Goal: Use online tool/utility: Utilize a website feature to perform a specific function

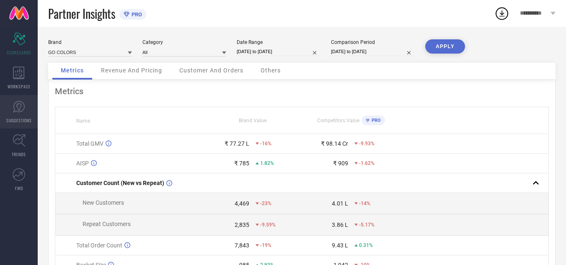
click at [14, 119] on span "SUGGESTIONS" at bounding box center [19, 120] width 26 height 6
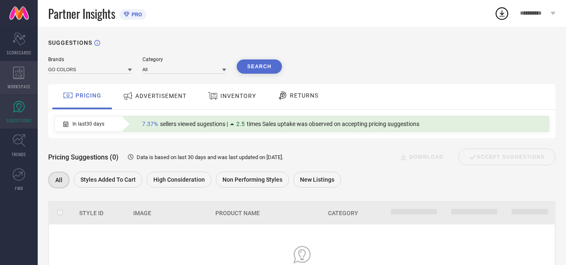
click at [23, 82] on div "WORKSPACE" at bounding box center [19, 78] width 38 height 34
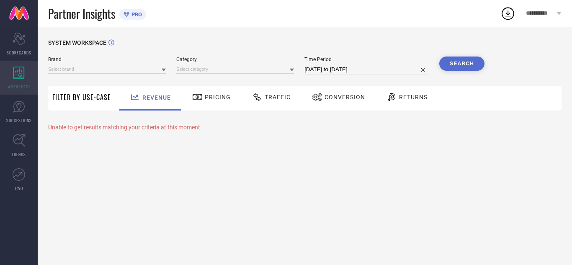
type input "GO COLORS"
type input "All"
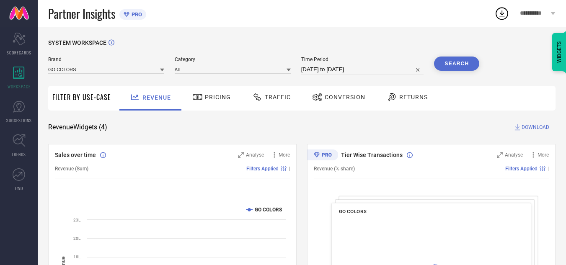
click at [273, 98] on span "Traffic" at bounding box center [278, 97] width 26 height 7
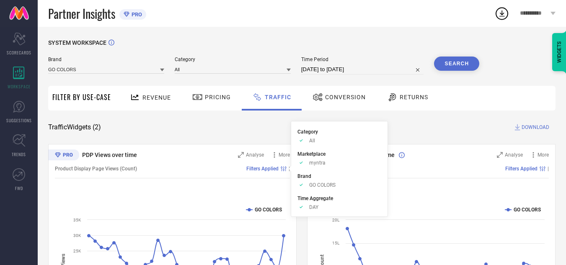
click at [257, 167] on span "Filters Applied" at bounding box center [262, 169] width 32 height 6
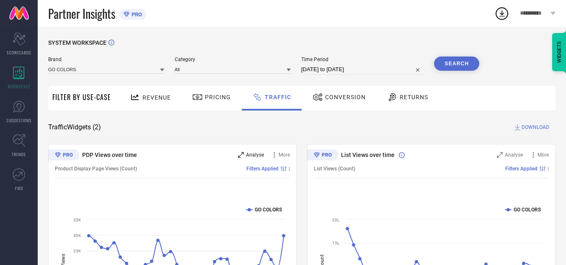
click at [258, 157] on span "Analyse" at bounding box center [255, 155] width 18 height 6
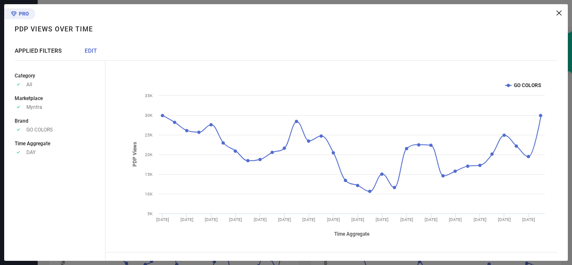
click at [92, 54] on div "APPLIED FILTERS EDIT Category Approve /Deselected All Marketplace Approve /Dese…" at bounding box center [60, 154] width 91 height 214
click at [91, 52] on span "EDIT" at bounding box center [91, 50] width 13 height 7
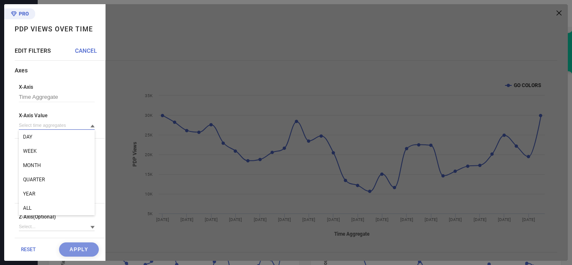
click at [63, 128] on input at bounding box center [57, 125] width 76 height 9
click at [62, 129] on input at bounding box center [57, 125] width 76 height 9
click at [54, 148] on div "WEEK" at bounding box center [57, 151] width 76 height 14
click at [73, 250] on button "Apply" at bounding box center [79, 249] width 40 height 14
